Goal: Information Seeking & Learning: Learn about a topic

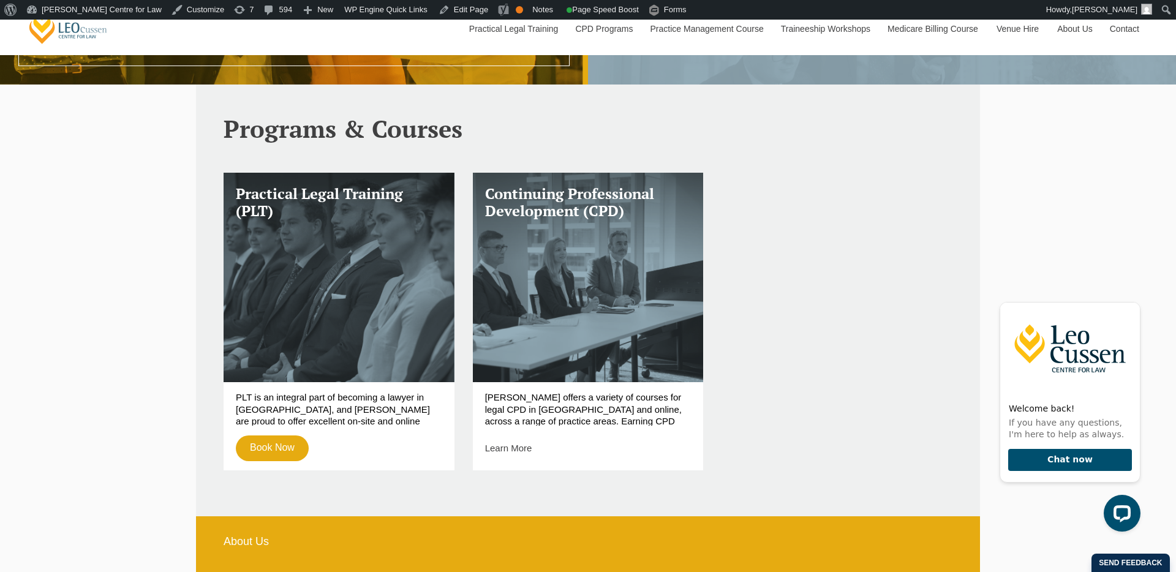
scroll to position [388, 0]
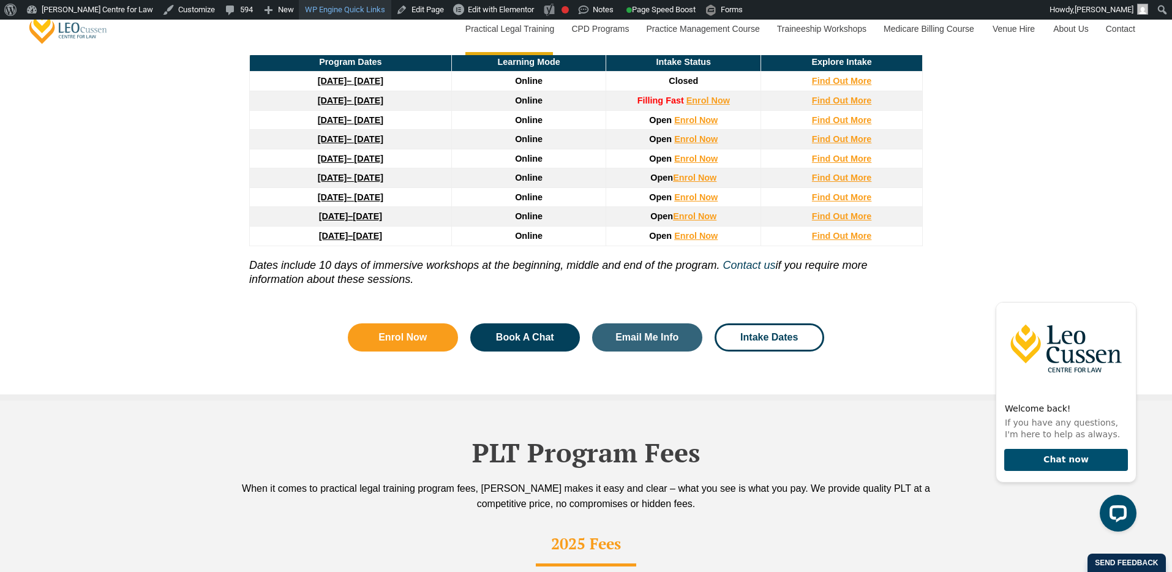
scroll to position [1802, 0]
